Goal: Information Seeking & Learning: Learn about a topic

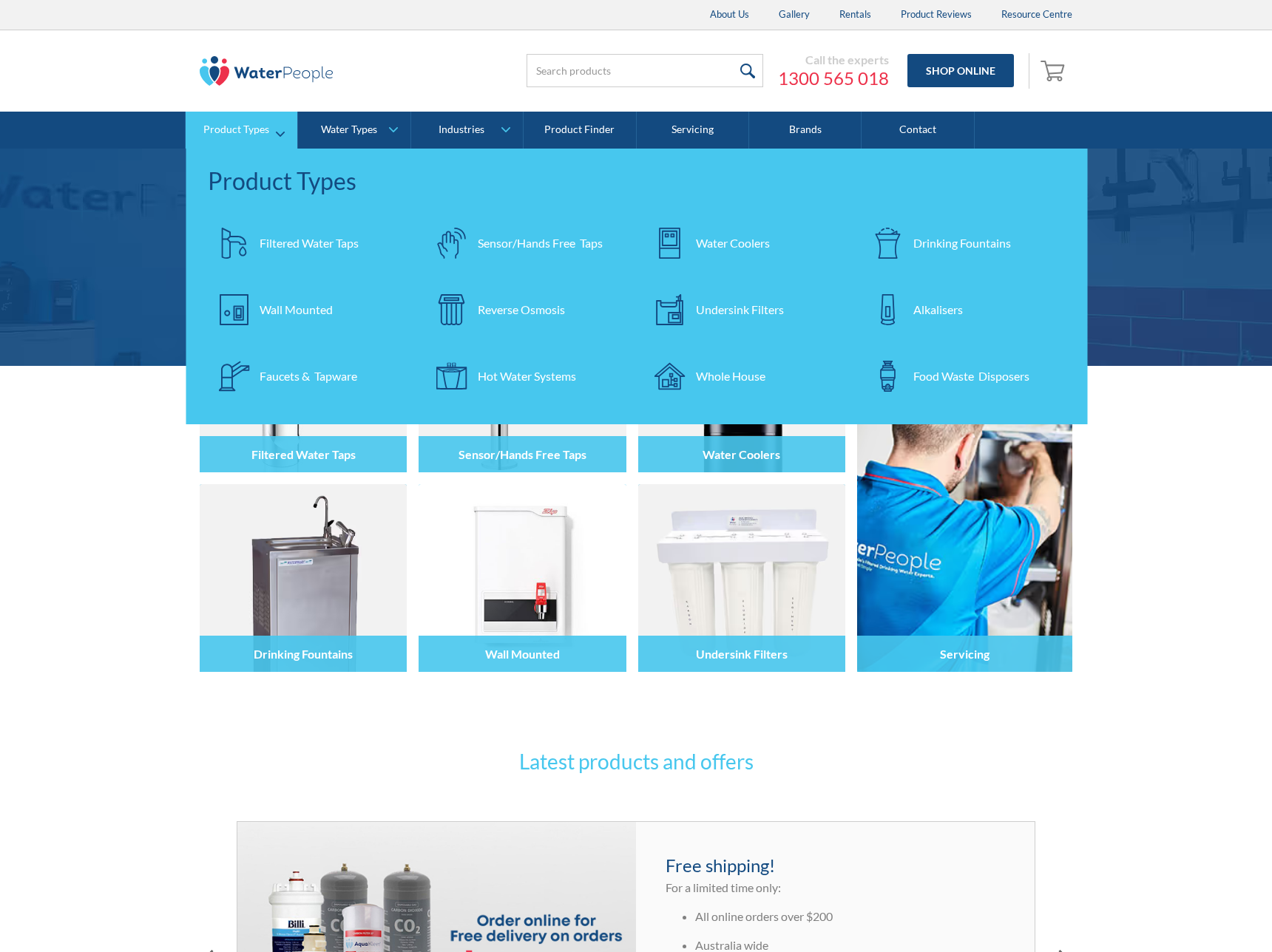
click at [290, 239] on div "Filtered Water Taps" at bounding box center [309, 243] width 99 height 18
